Goal: Task Accomplishment & Management: Use online tool/utility

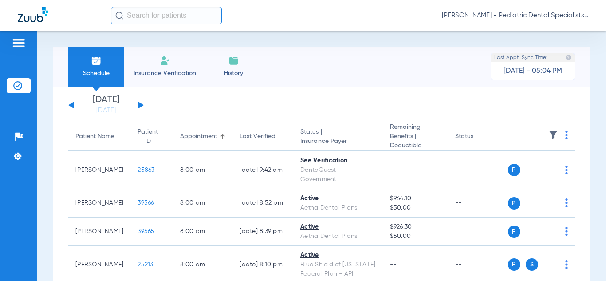
click at [565, 136] on img at bounding box center [566, 134] width 3 height 9
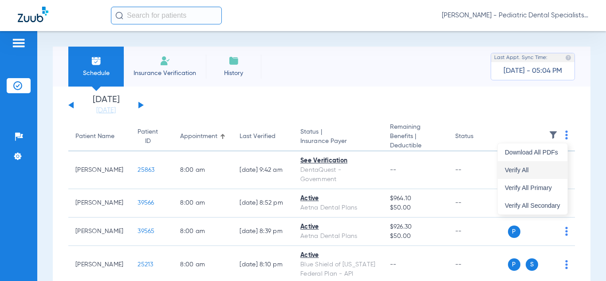
click at [529, 169] on span "Verify All" at bounding box center [532, 170] width 55 height 6
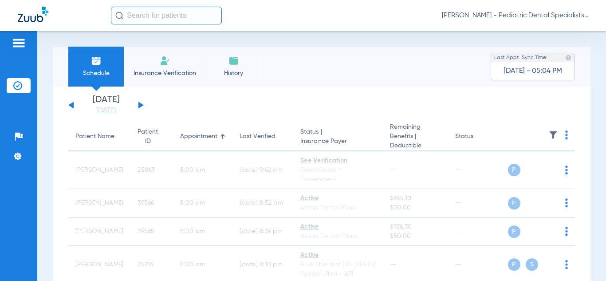
click at [522, 16] on span "[PERSON_NAME] - Pediatric Dental Specialists of [GEOGRAPHIC_DATA][US_STATE]" at bounding box center [515, 15] width 146 height 9
click at [539, 28] on span "Account Selection" at bounding box center [555, 31] width 50 height 6
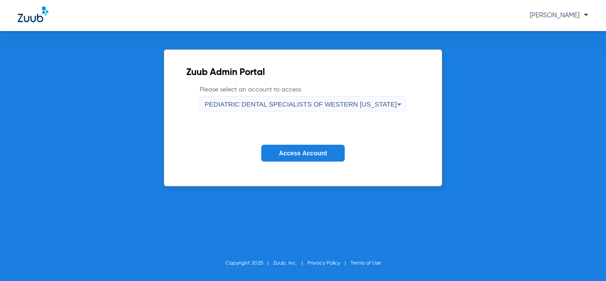
click at [376, 105] on span "PEDIATRIC DENTAL SPECIALISTS OF WESTERN [US_STATE]" at bounding box center [300, 104] width 192 height 8
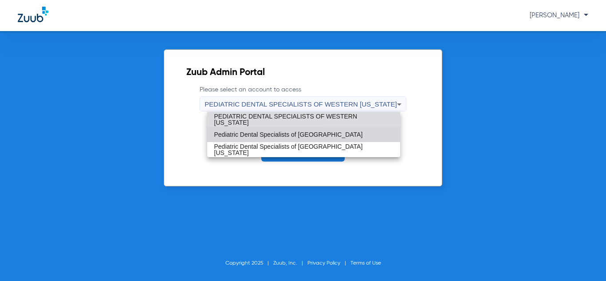
click at [349, 132] on mat-option "Pediatric Dental Specialists of [GEOGRAPHIC_DATA]" at bounding box center [303, 134] width 193 height 15
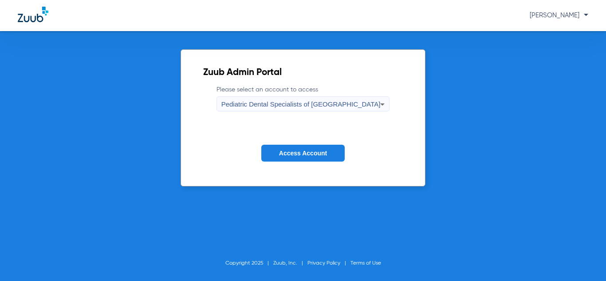
click at [312, 148] on button "Access Account" at bounding box center [302, 153] width 83 height 17
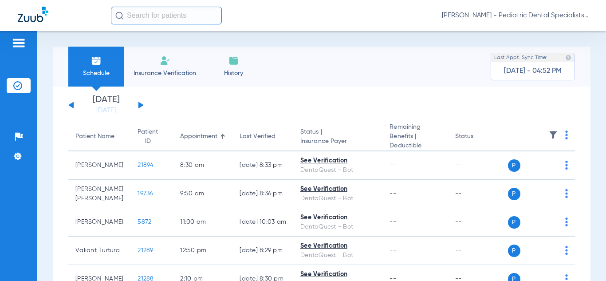
click at [565, 135] on img at bounding box center [566, 134] width 3 height 9
click at [524, 170] on span "Verify All" at bounding box center [533, 170] width 53 height 6
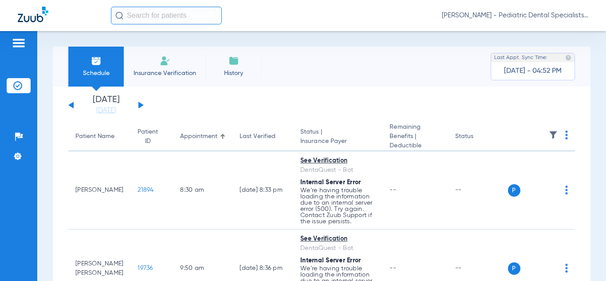
click at [525, 12] on span "[PERSON_NAME] - Pediatric Dental Specialists of [GEOGRAPHIC_DATA]" at bounding box center [515, 15] width 146 height 9
click at [425, 75] on div at bounding box center [303, 140] width 606 height 281
click at [565, 137] on img at bounding box center [566, 134] width 3 height 9
click at [531, 169] on span "Verify All" at bounding box center [533, 170] width 53 height 6
click at [528, 16] on span "[PERSON_NAME] - Pediatric Dental Specialists of [GEOGRAPHIC_DATA]" at bounding box center [515, 15] width 146 height 9
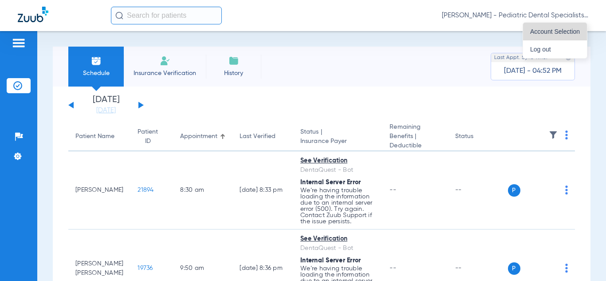
click at [543, 33] on span "Account Selection" at bounding box center [555, 31] width 50 height 6
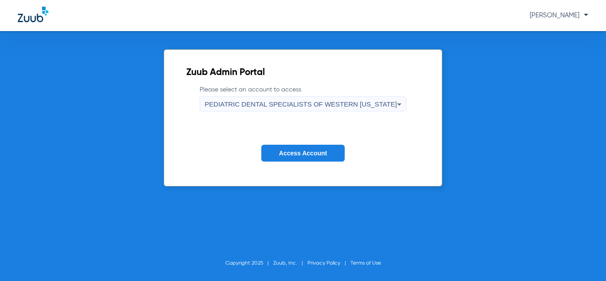
click at [357, 109] on div "PEDIATRIC DENTAL SPECIALISTS OF WESTERN [US_STATE]" at bounding box center [300, 104] width 192 height 15
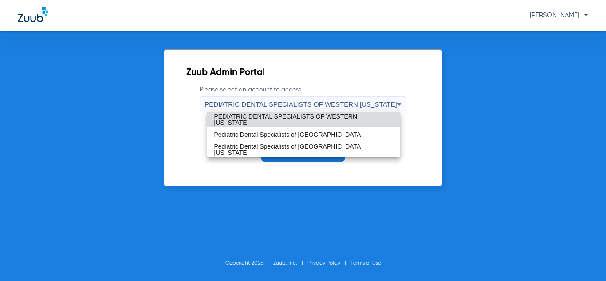
click at [340, 125] on mat-option "PEDIATRIC DENTAL SPECIALISTS OF WESTERN [US_STATE]" at bounding box center [303, 119] width 193 height 15
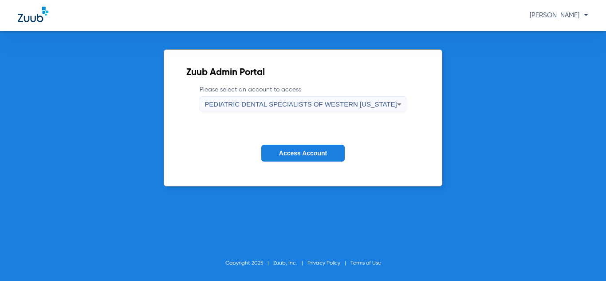
click at [315, 159] on button "Access Account" at bounding box center [302, 153] width 83 height 17
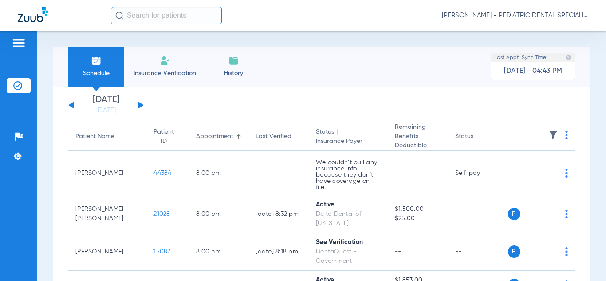
click at [565, 136] on img at bounding box center [566, 134] width 3 height 9
click at [535, 167] on span "Verify All" at bounding box center [533, 170] width 53 height 6
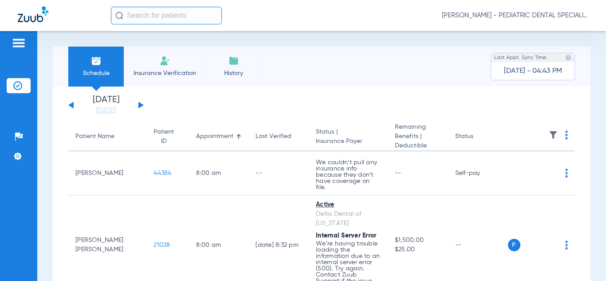
click at [540, 15] on span "[PERSON_NAME] - PEDIATRIC DENTAL SPECIALISTS OF WESTERN [US_STATE]" at bounding box center [515, 15] width 146 height 9
click at [534, 29] on span "Account Selection" at bounding box center [555, 31] width 50 height 6
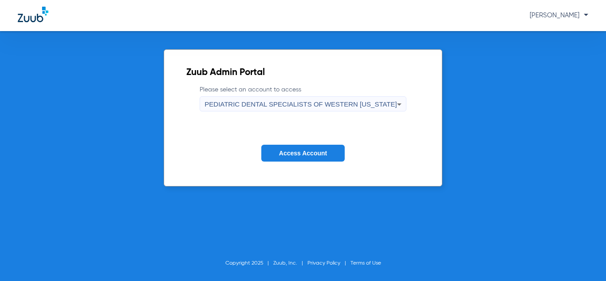
click at [382, 100] on span "PEDIATRIC DENTAL SPECIALISTS OF WESTERN [US_STATE]" at bounding box center [300, 104] width 192 height 8
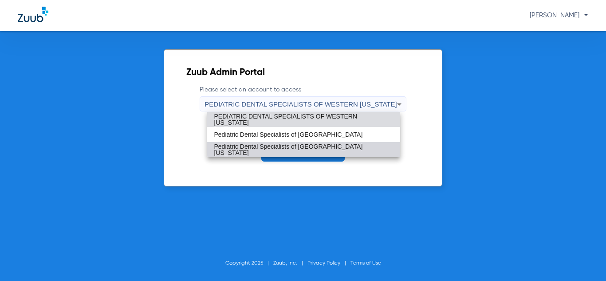
click at [331, 151] on span "Pediatric Dental Specialists of [GEOGRAPHIC_DATA][US_STATE]" at bounding box center [303, 149] width 179 height 12
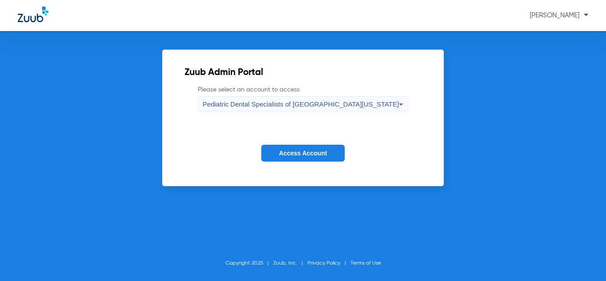
click at [331, 151] on button "Access Account" at bounding box center [302, 153] width 83 height 17
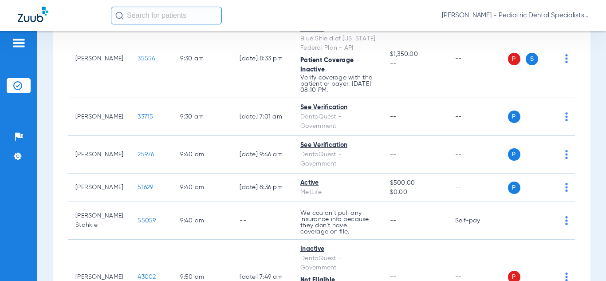
scroll to position [1263, 0]
click at [459, 201] on td "Self-pay" at bounding box center [478, 220] width 60 height 38
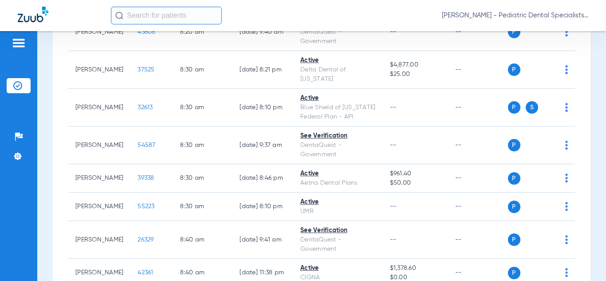
scroll to position [0, 0]
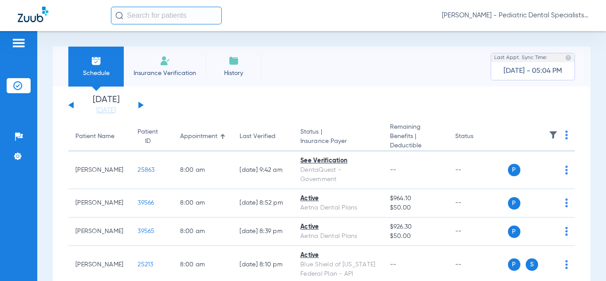
click at [566, 134] on img at bounding box center [566, 134] width 3 height 9
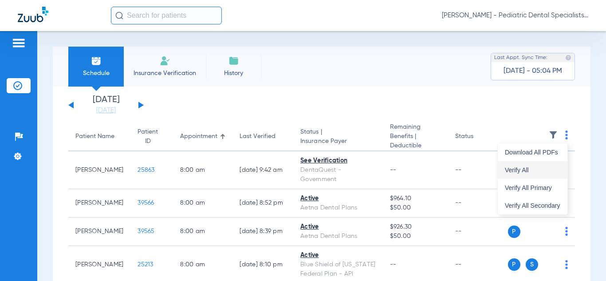
click at [519, 171] on span "Verify All" at bounding box center [532, 170] width 55 height 6
